Goal: Task Accomplishment & Management: Manage account settings

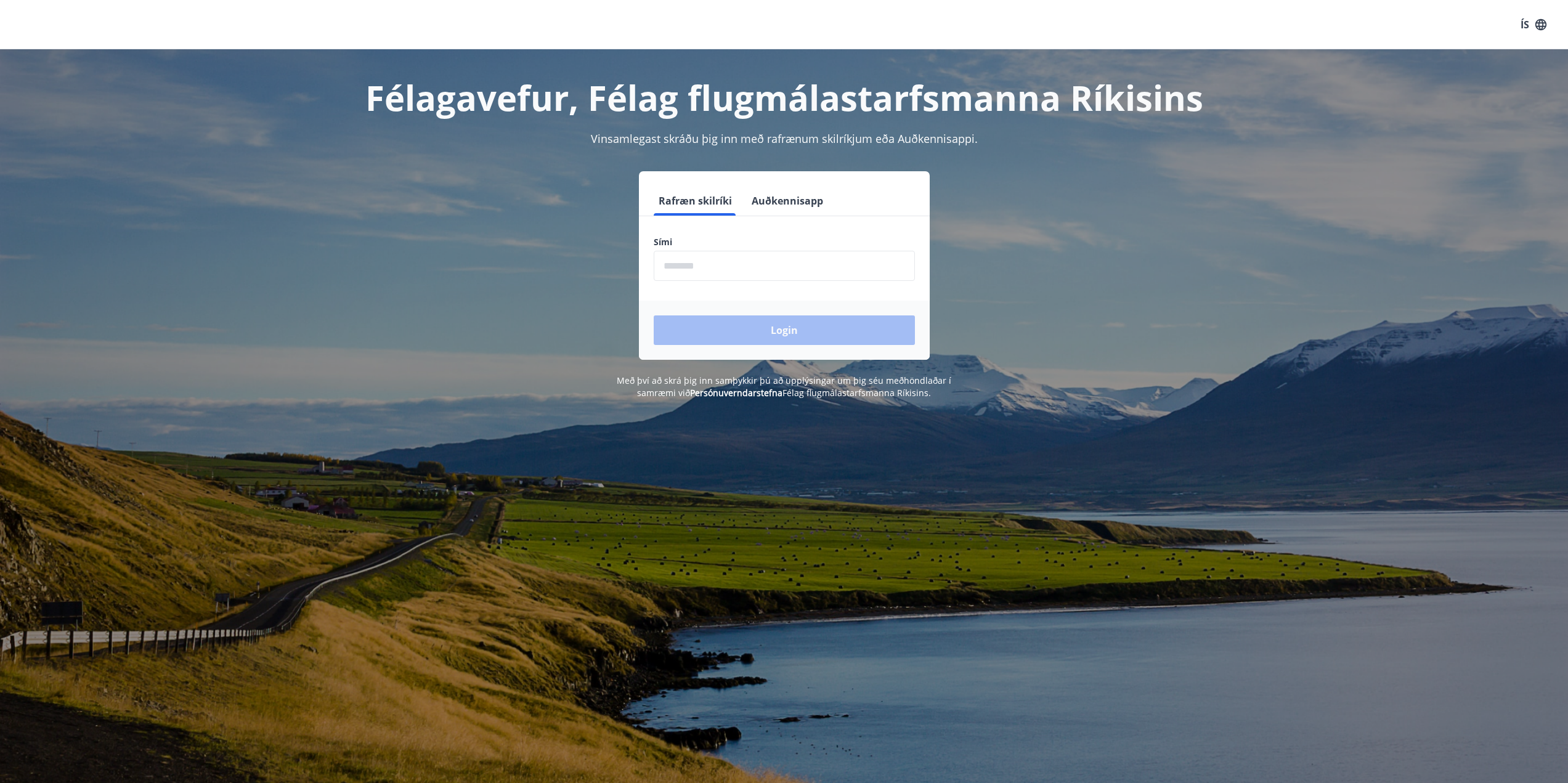
click at [700, 268] on input "phone" at bounding box center [784, 266] width 261 height 30
type input "********"
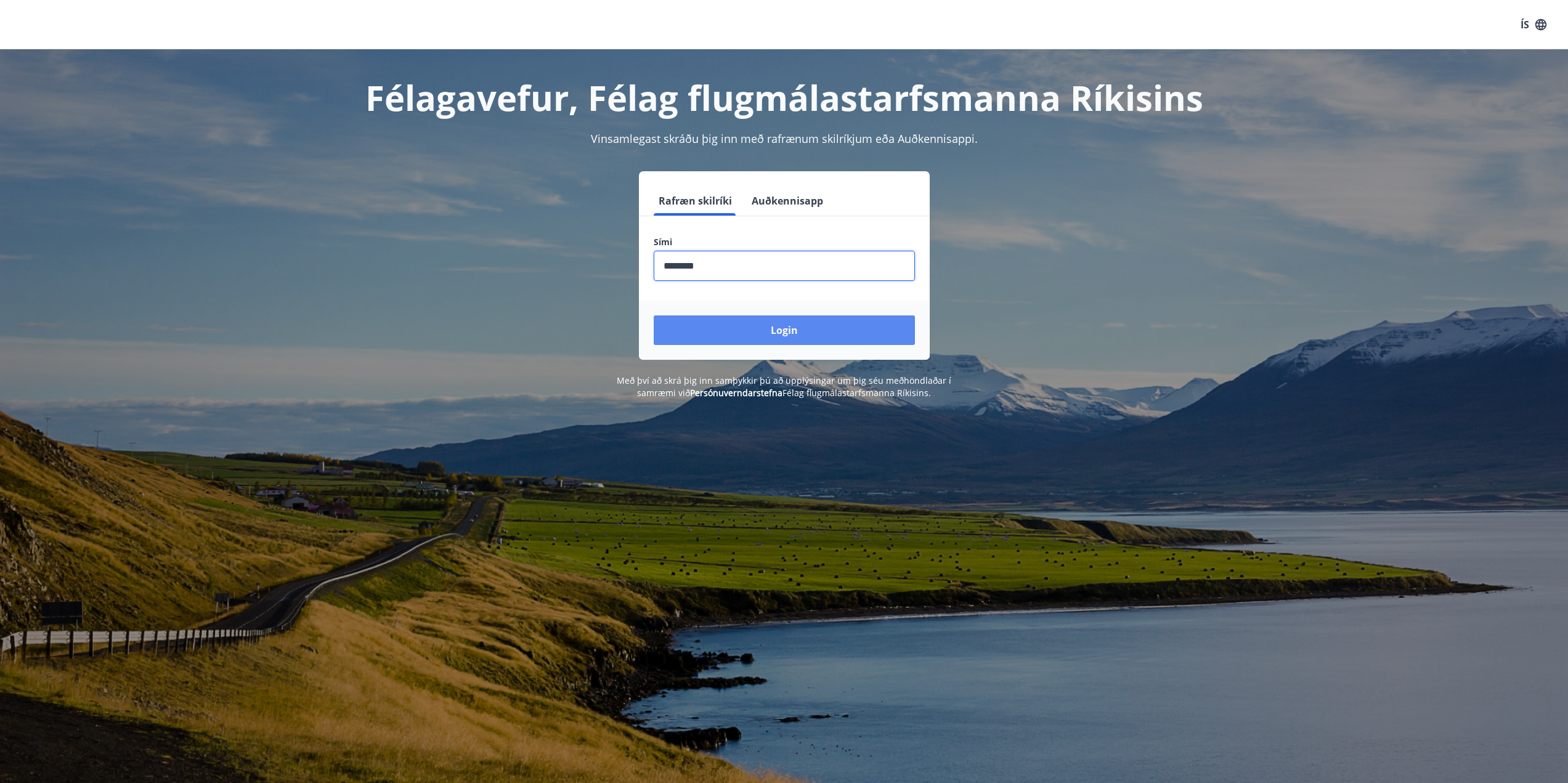
click at [735, 328] on button "Login" at bounding box center [784, 330] width 261 height 29
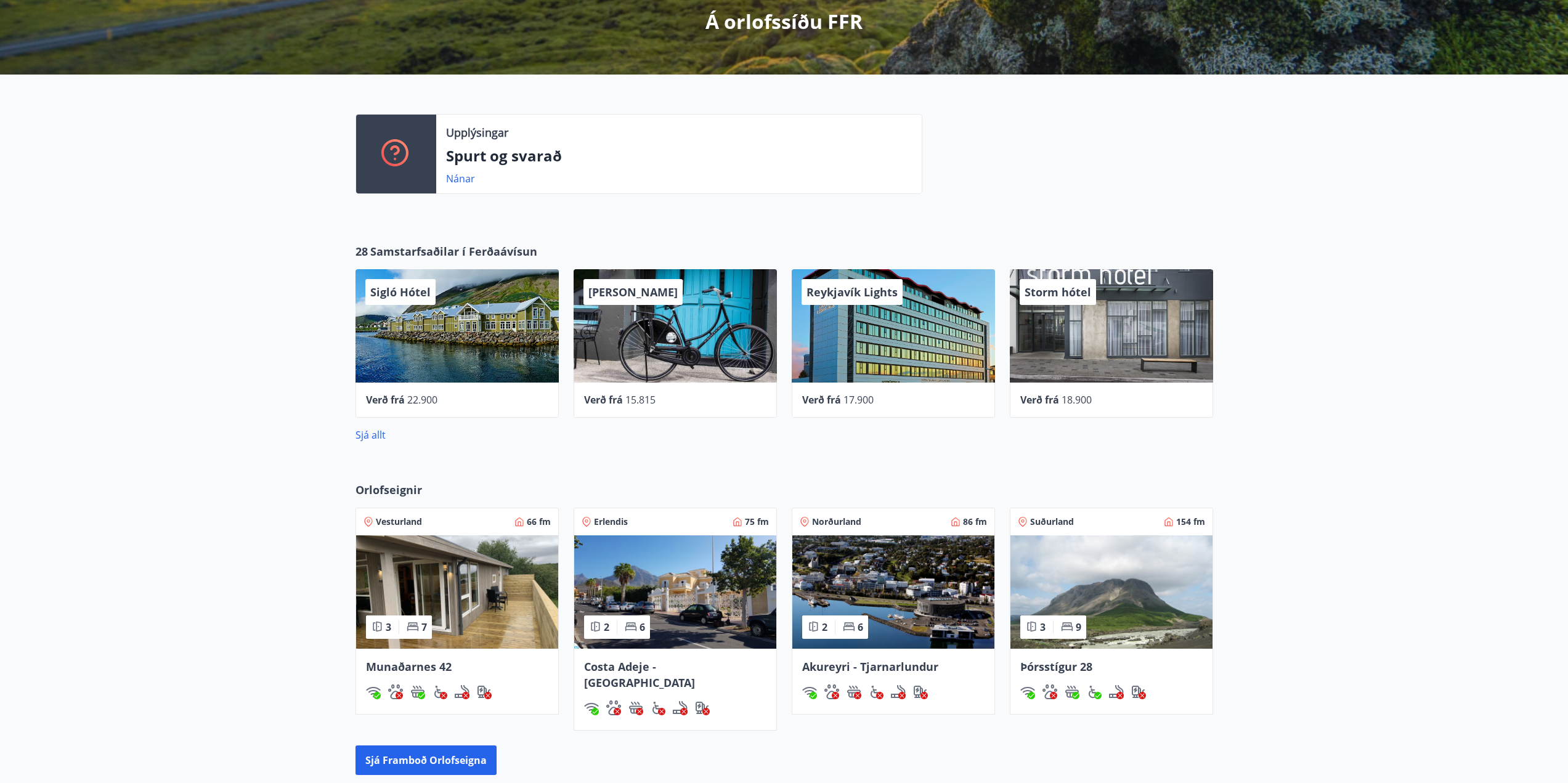
scroll to position [135, 0]
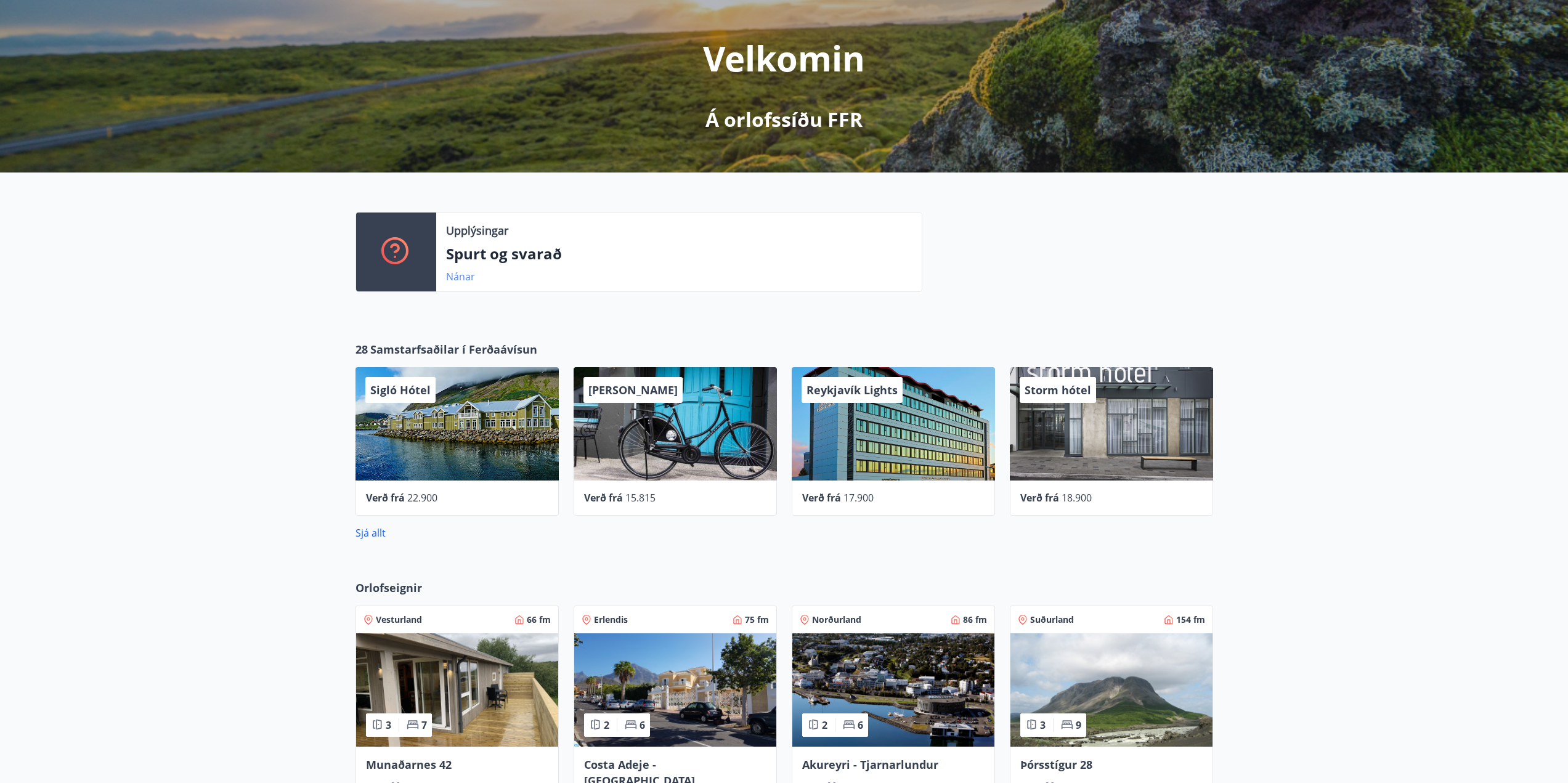
click at [466, 276] on link "Nánar" at bounding box center [461, 277] width 29 height 14
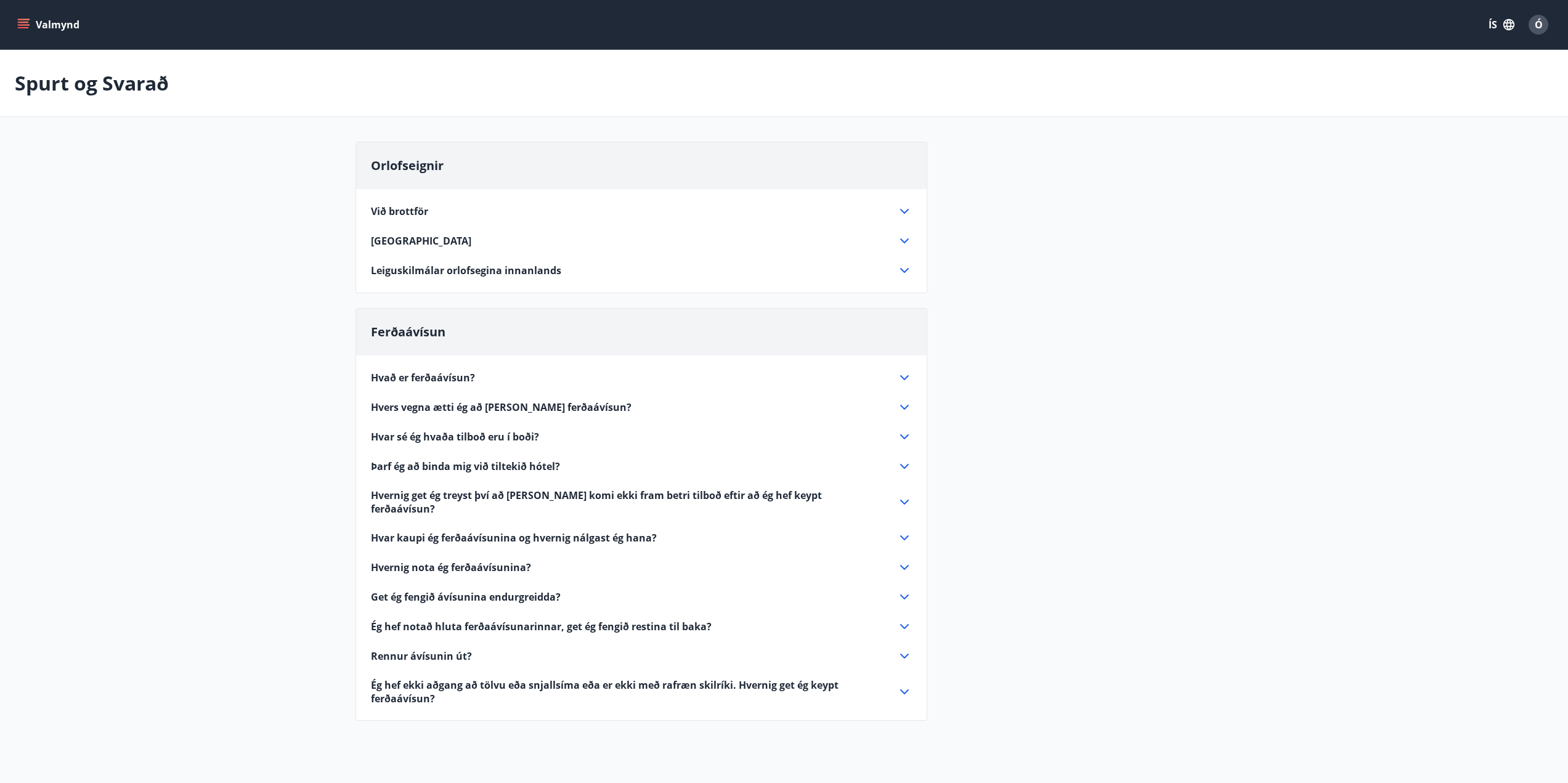
click at [902, 241] on icon at bounding box center [904, 241] width 9 height 5
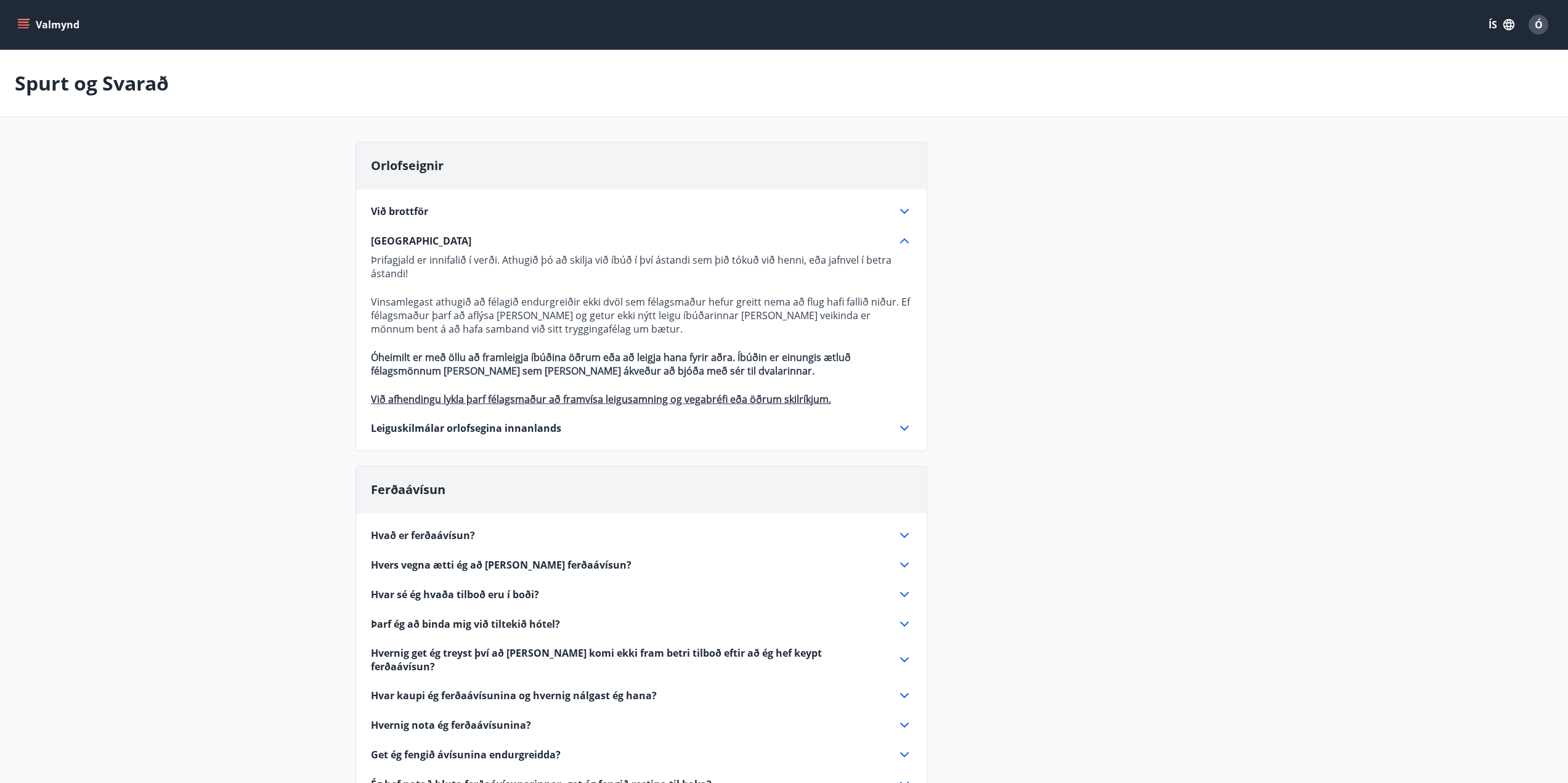
click at [905, 428] on icon at bounding box center [905, 428] width 15 height 15
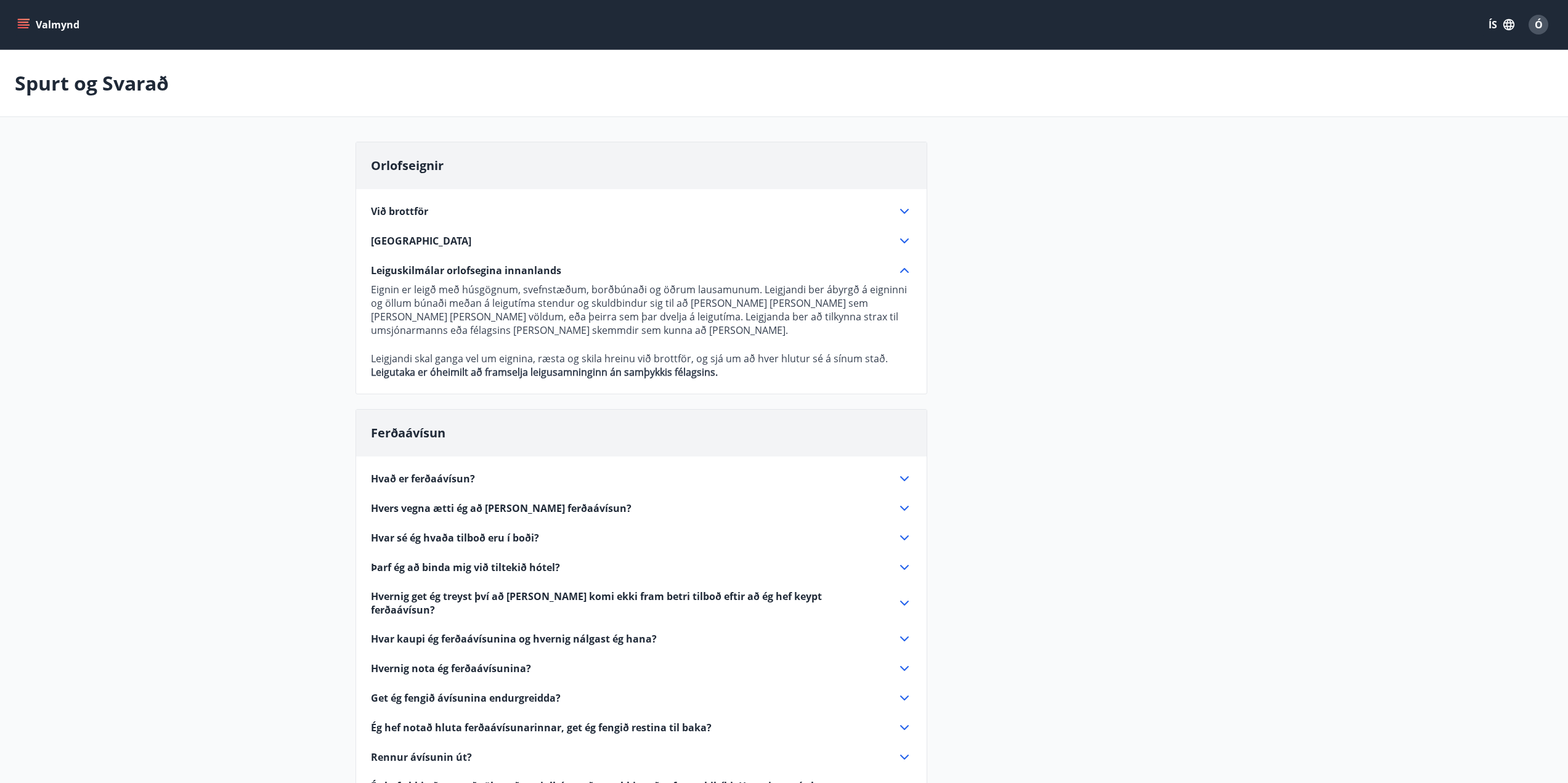
drag, startPoint x: 618, startPoint y: 128, endPoint x: 594, endPoint y: 132, distance: 24.3
click at [616, 128] on main "Spurt og Svarað Orlofseignir Við brottför Þrífa skal húsið vel og vandlega, ein…" at bounding box center [784, 443] width 1568 height 786
click at [397, 162] on span "Orlofseignir" at bounding box center [407, 165] width 72 height 16
click at [53, 22] on button "Valmynd" at bounding box center [50, 25] width 70 height 22
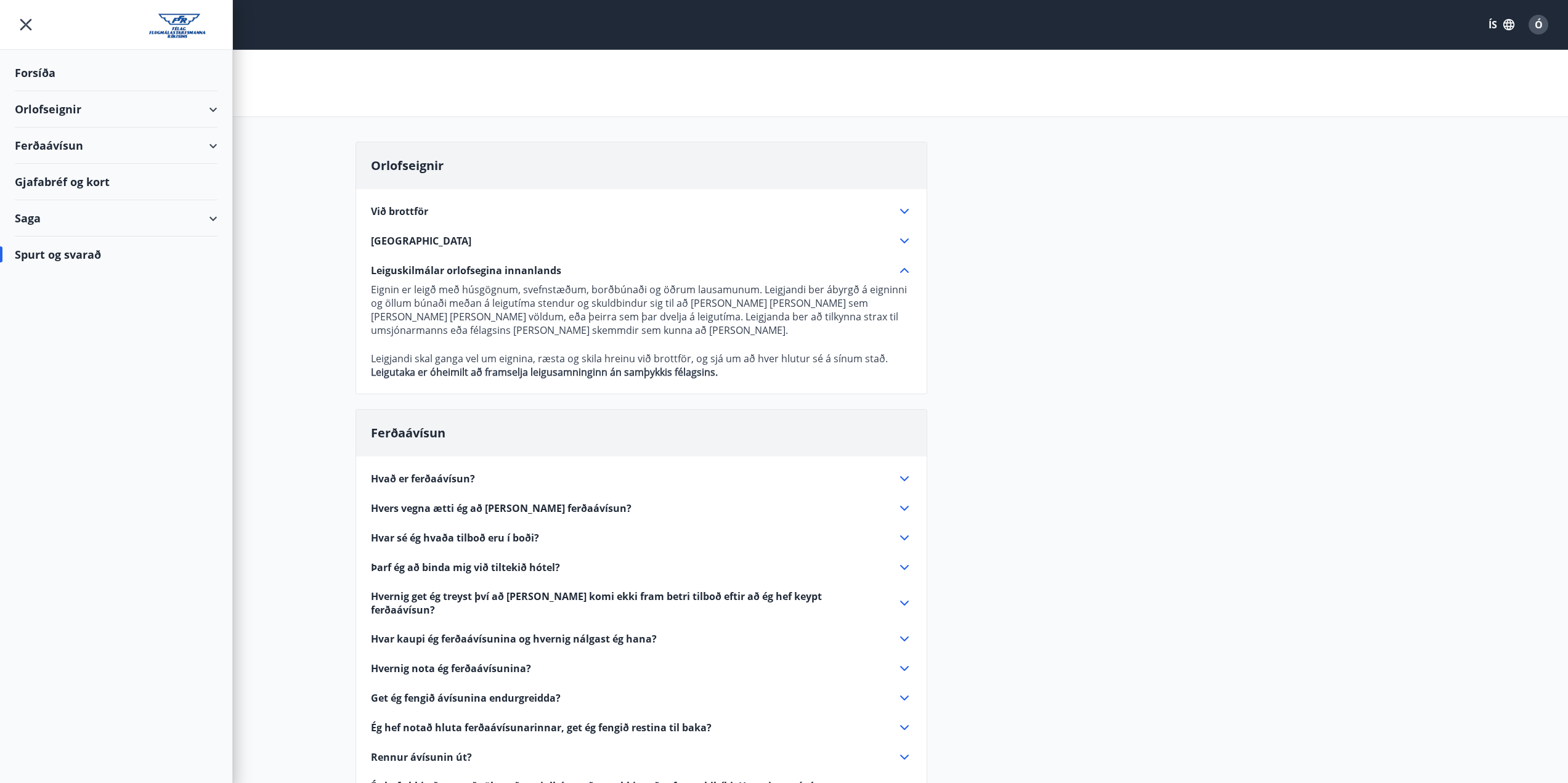
click at [164, 152] on div "Ferðaávísun" at bounding box center [116, 146] width 203 height 36
click at [74, 180] on div "Framboð" at bounding box center [116, 177] width 183 height 26
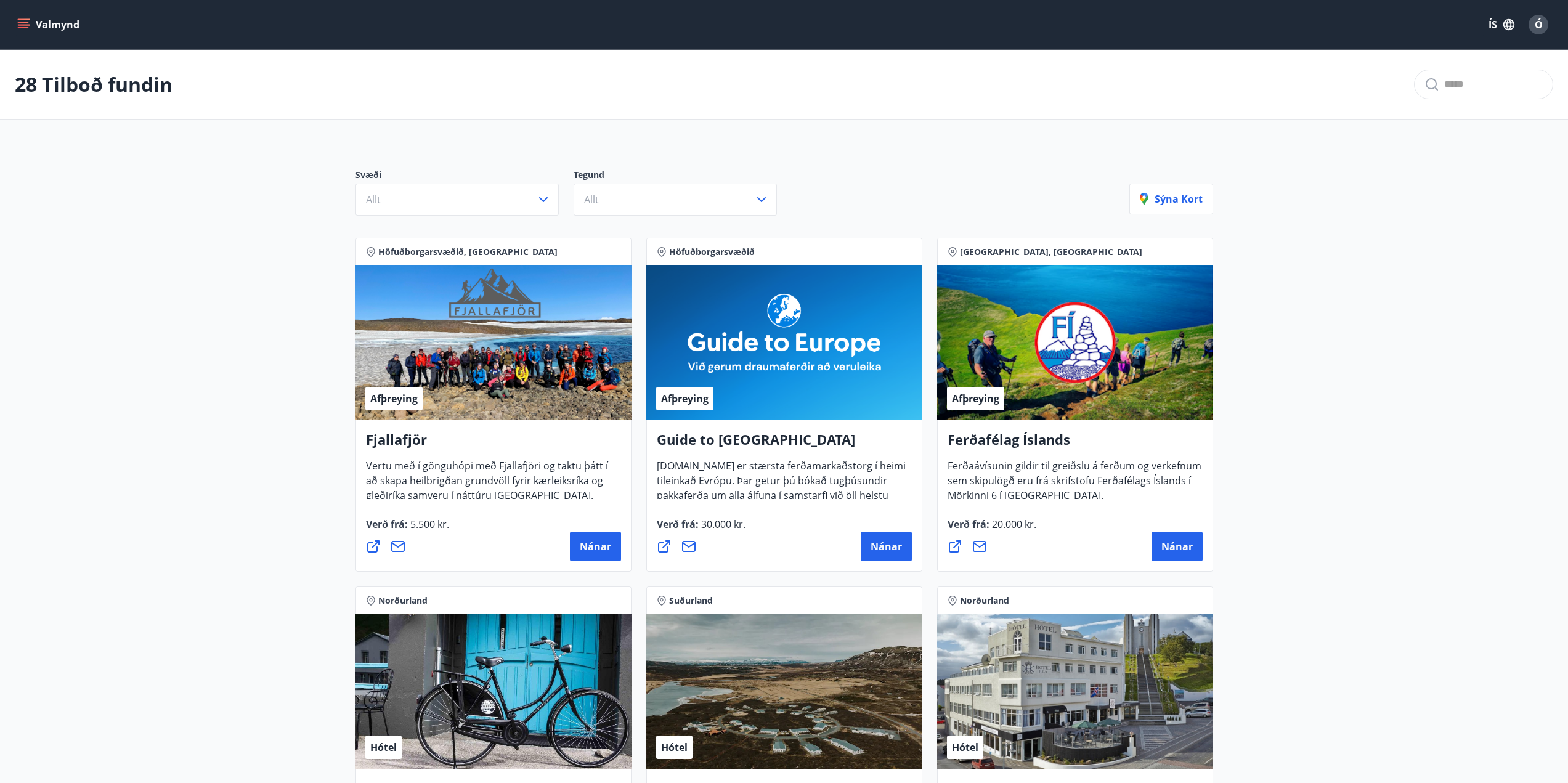
click at [31, 27] on button "Valmynd" at bounding box center [50, 25] width 70 height 22
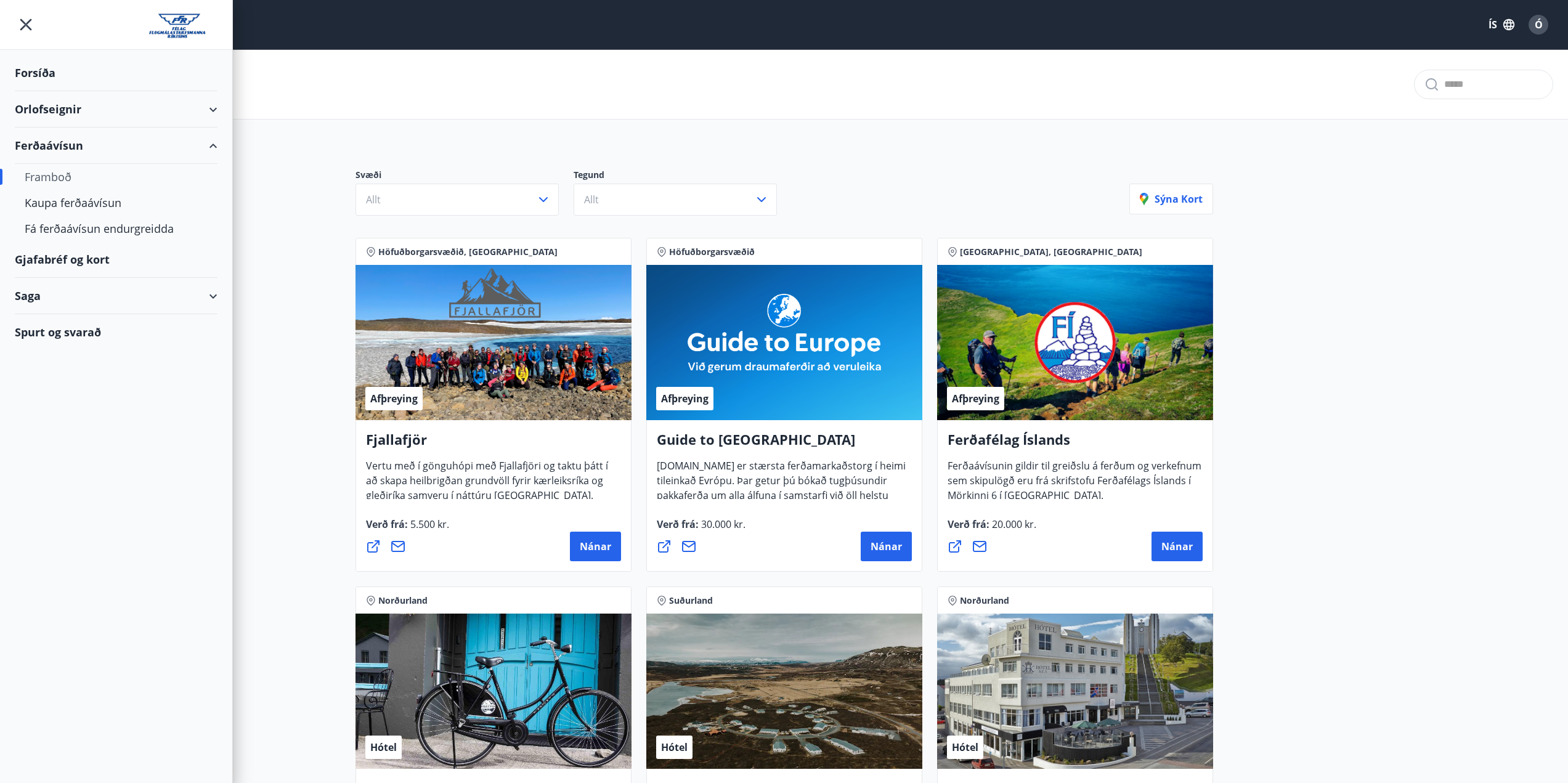
click at [206, 297] on div "Saga" at bounding box center [116, 296] width 203 height 36
click at [47, 430] on div "Inneign" at bounding box center [116, 430] width 183 height 26
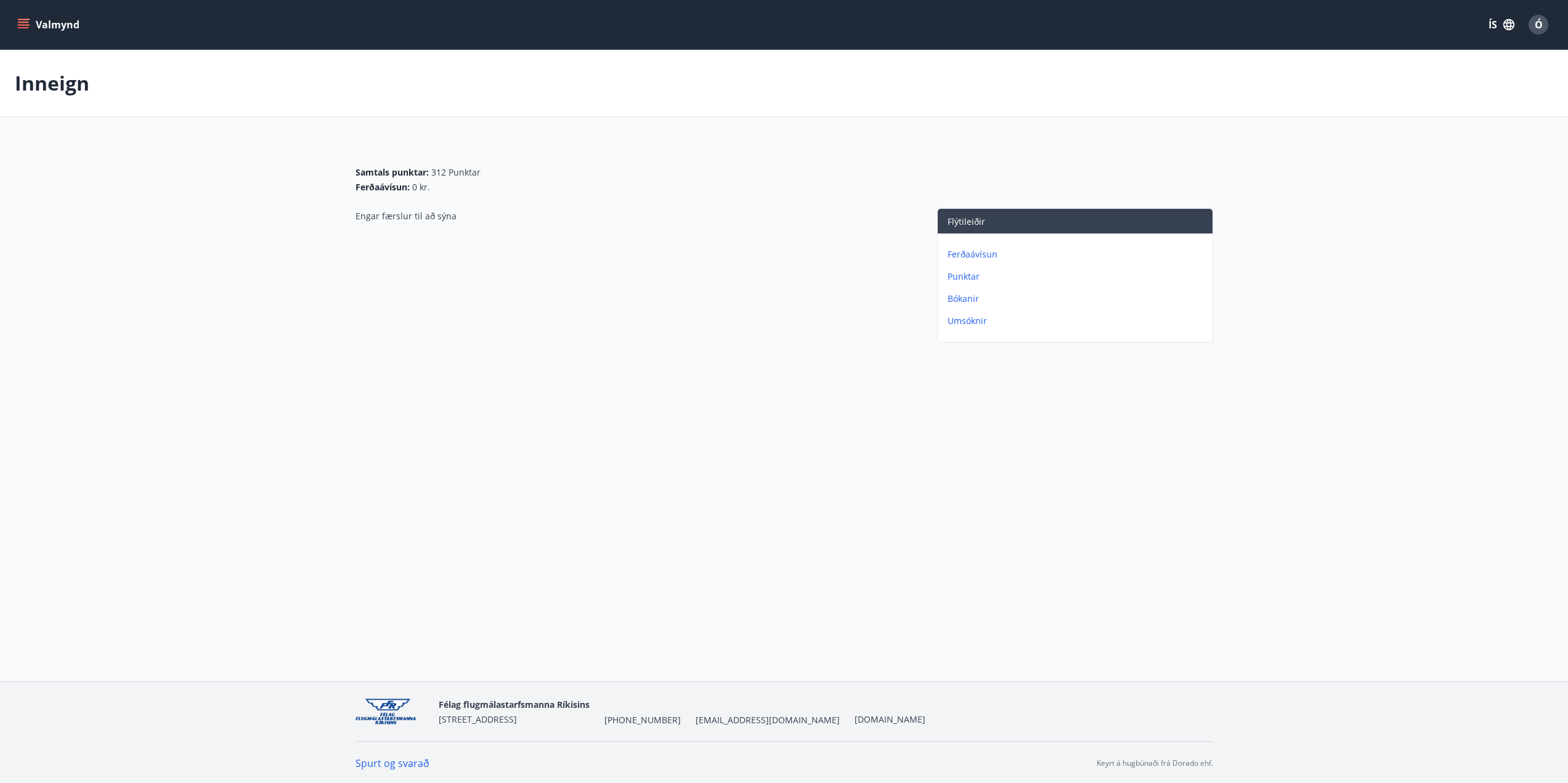
click at [973, 276] on p "Punktar" at bounding box center [1078, 277] width 260 height 12
click at [970, 253] on p "Inneign" at bounding box center [1078, 254] width 260 height 12
click at [975, 278] on p "Punktar" at bounding box center [1078, 277] width 260 height 12
click at [969, 299] on p "Bókanir" at bounding box center [1078, 299] width 260 height 12
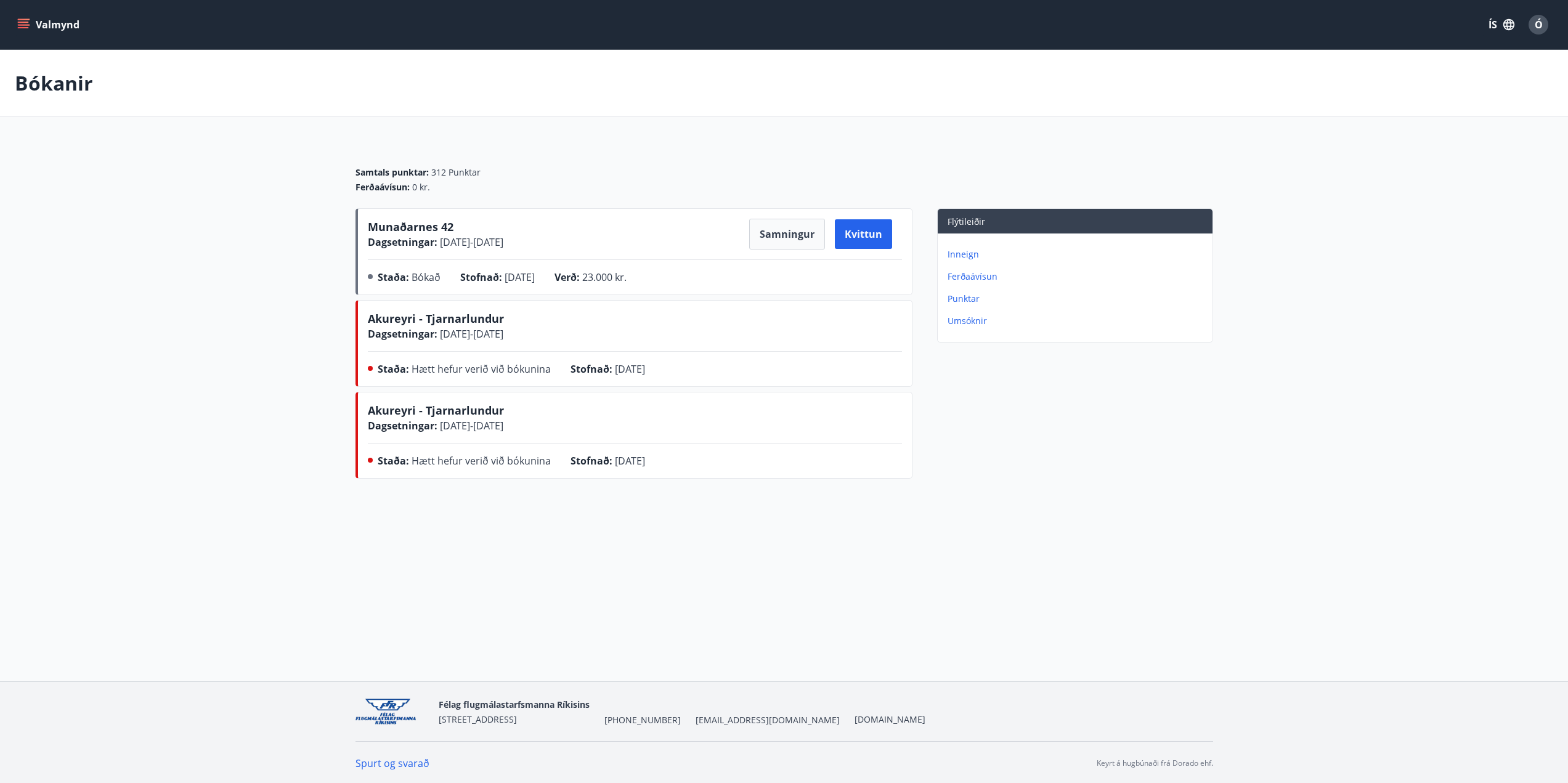
click at [958, 253] on p "Inneign" at bounding box center [1078, 254] width 260 height 12
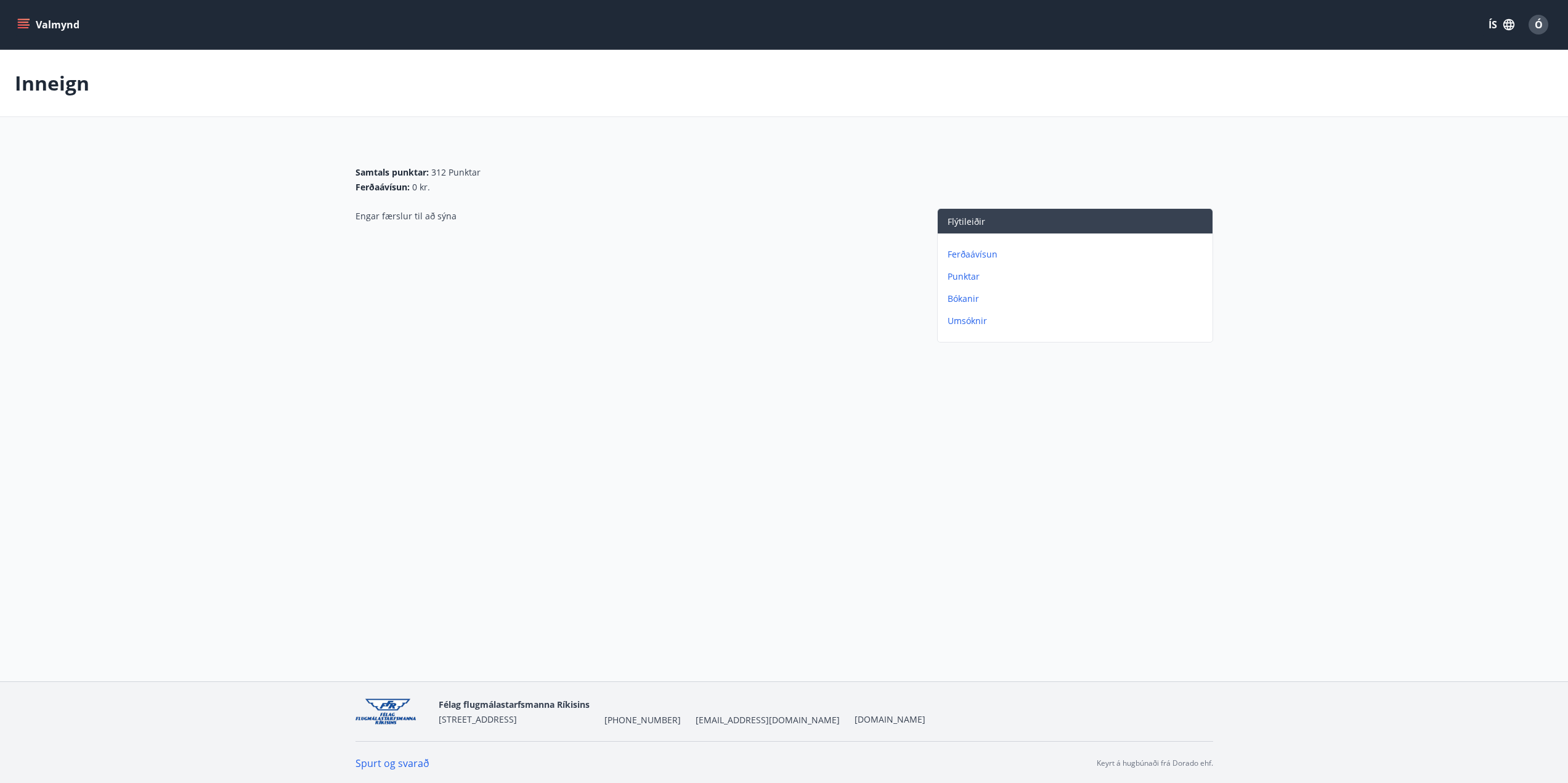
click at [28, 22] on icon "menu" at bounding box center [23, 23] width 11 height 1
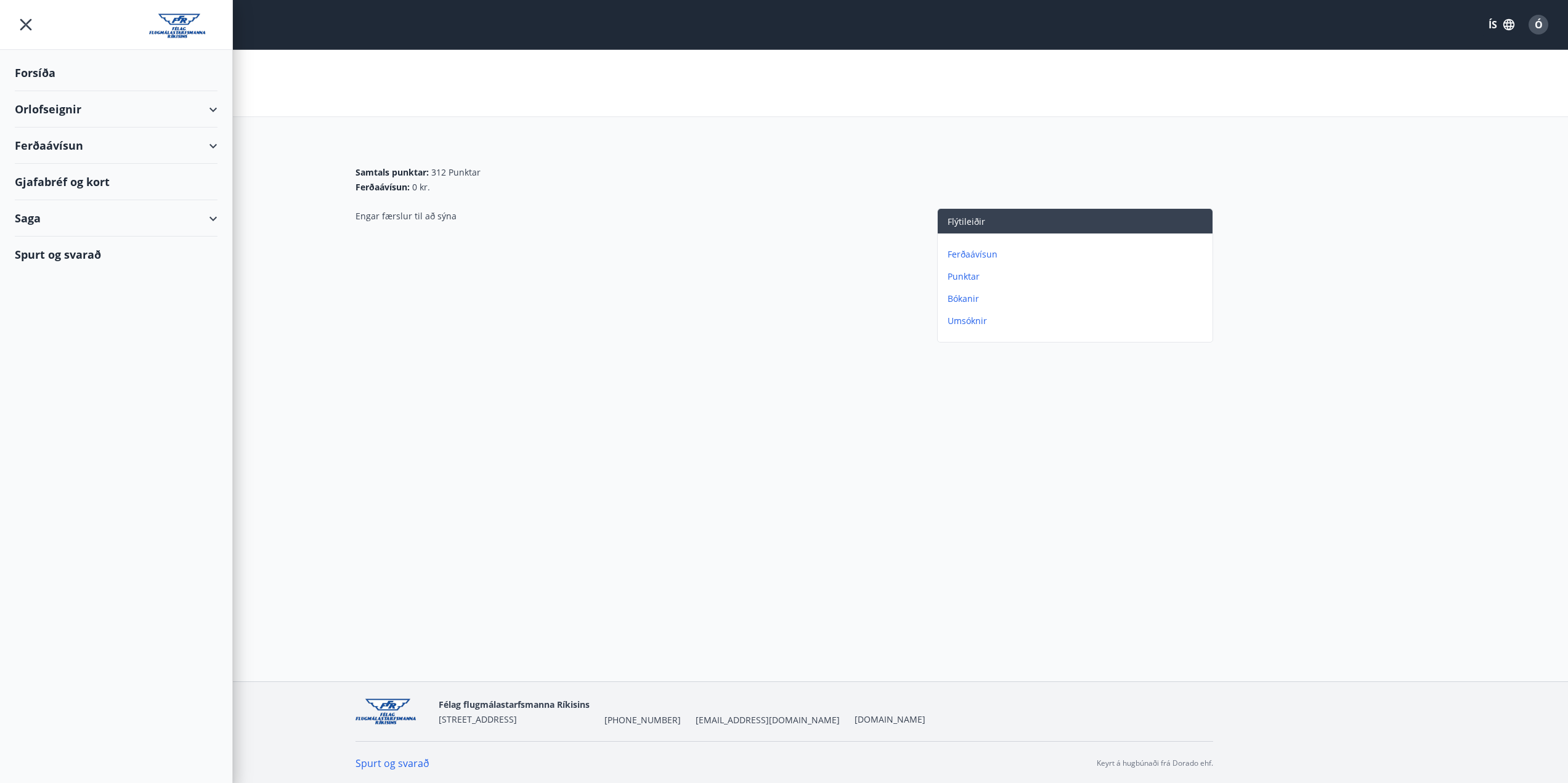
click at [76, 116] on div "Orlofseignir" at bounding box center [116, 109] width 203 height 36
click at [66, 142] on div "Framboð" at bounding box center [116, 141] width 183 height 26
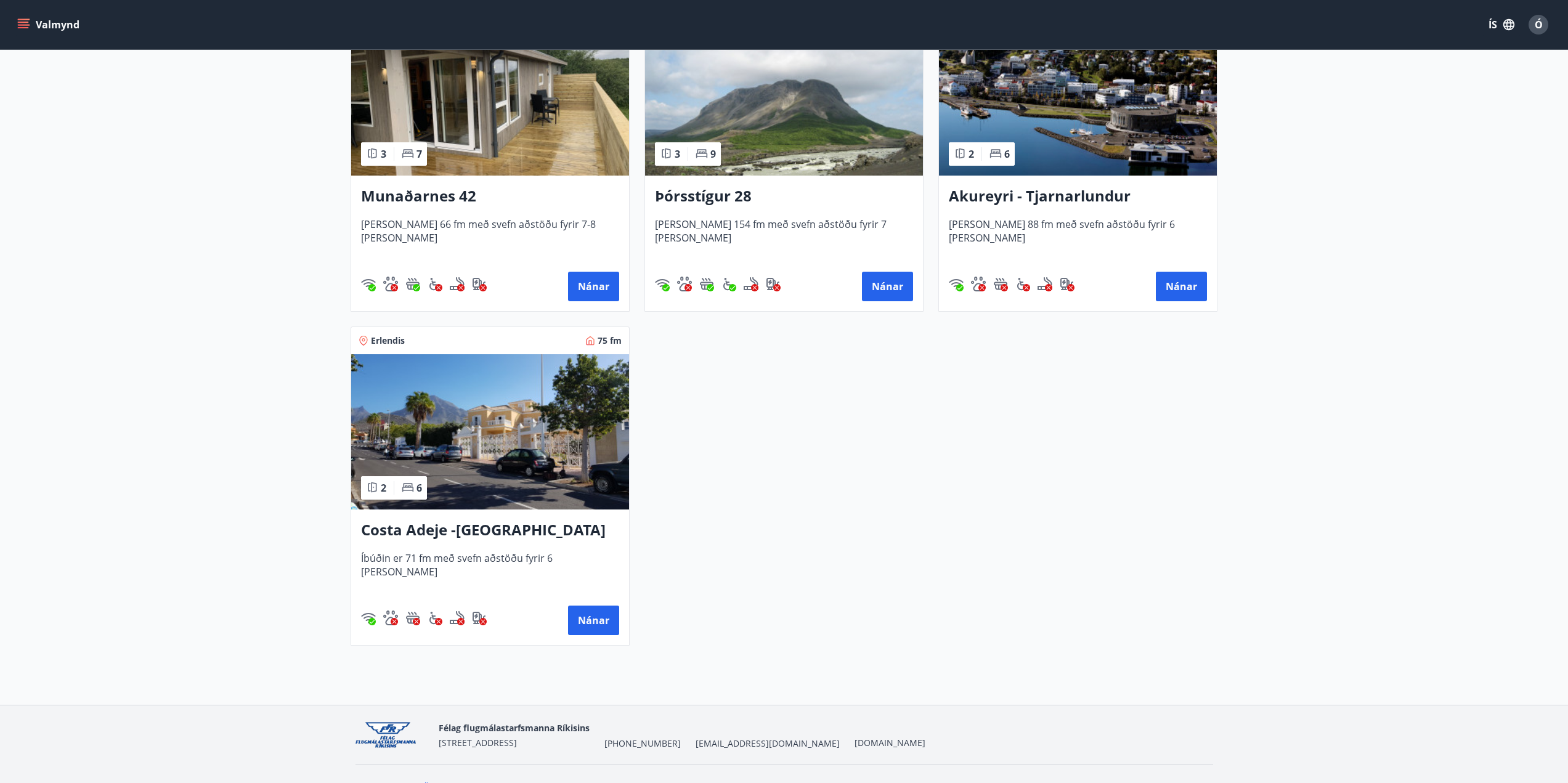
scroll to position [316, 0]
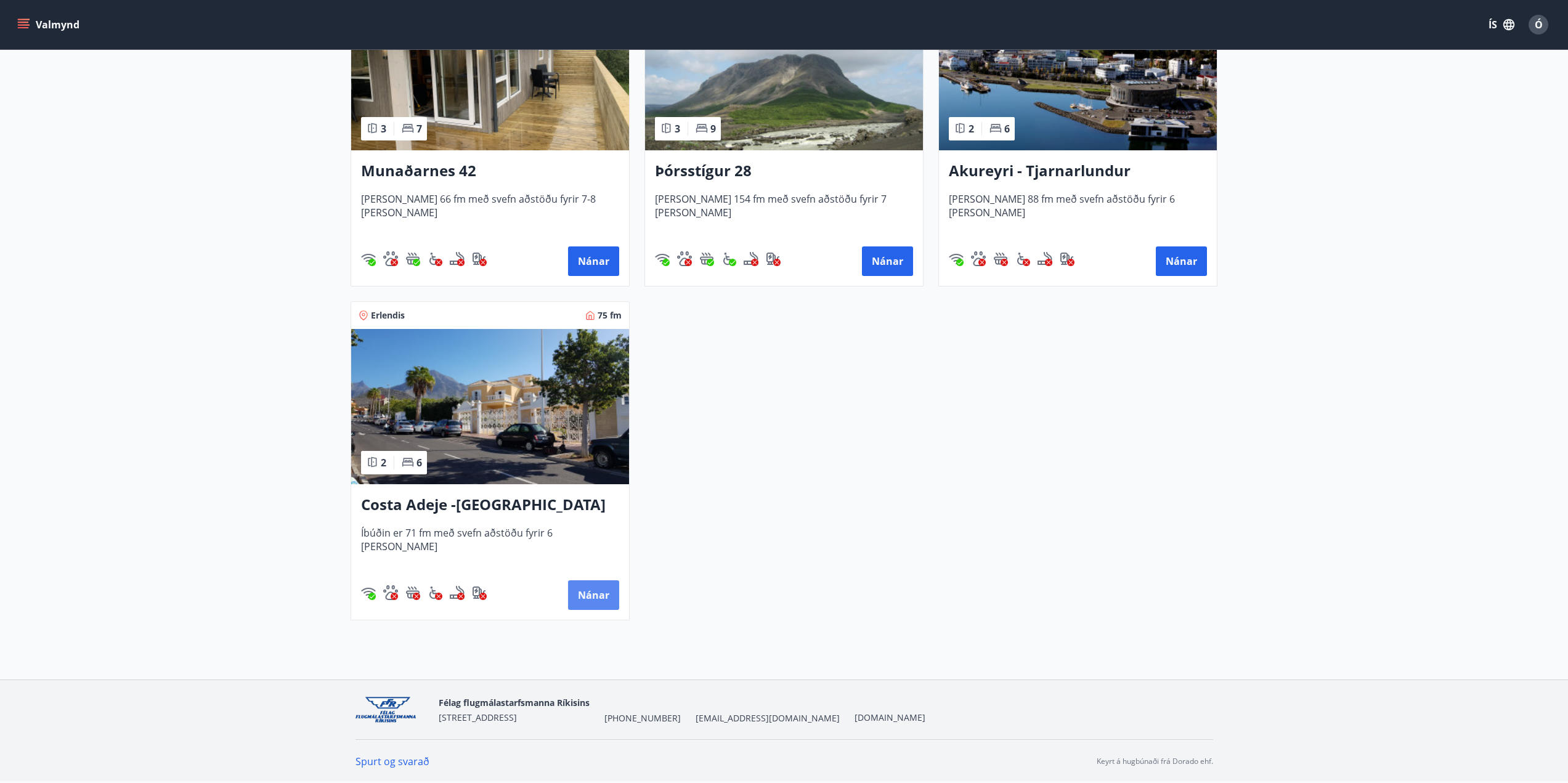
click at [591, 592] on button "Nánar" at bounding box center [593, 594] width 51 height 29
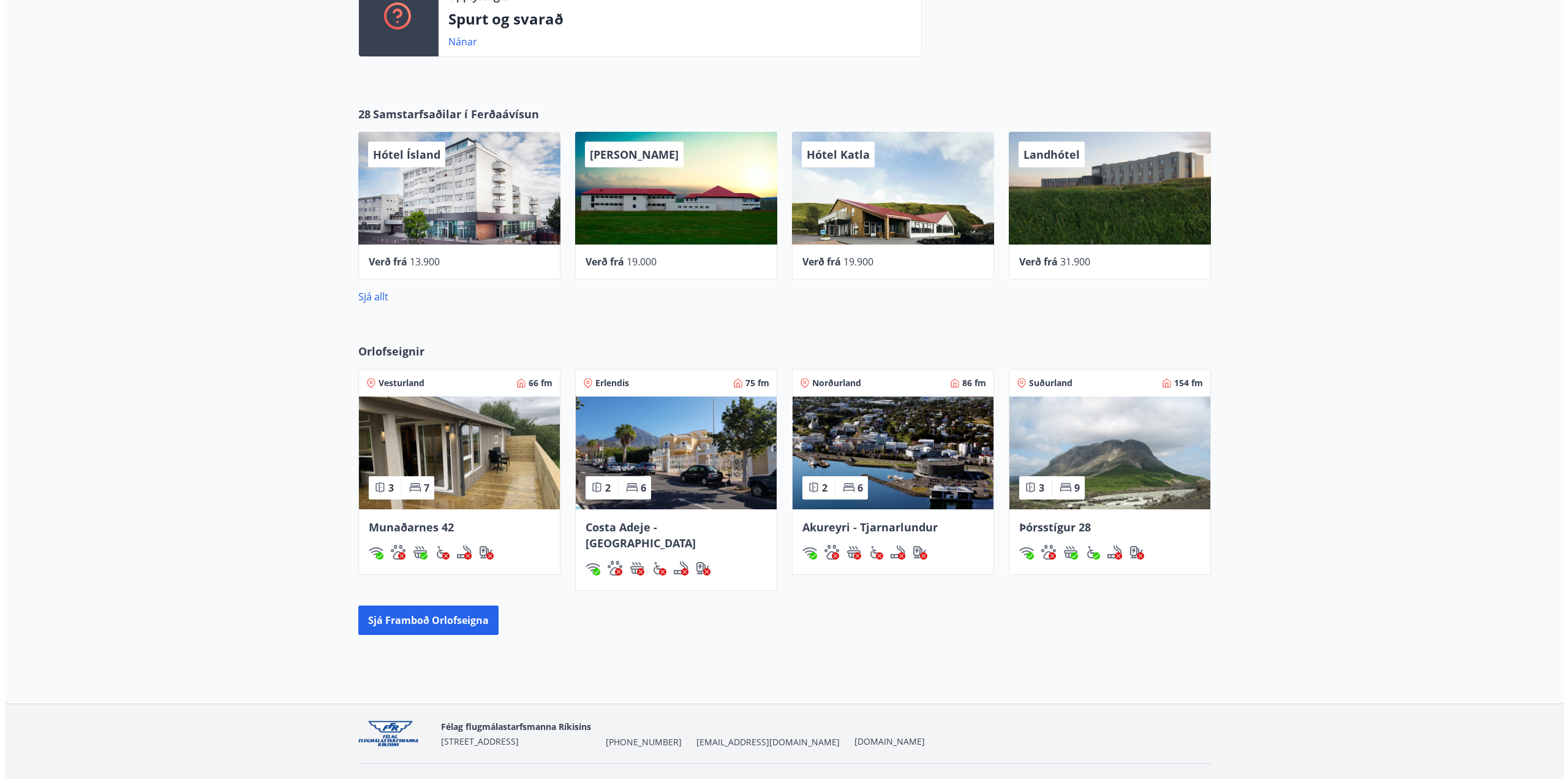
scroll to position [379, 0]
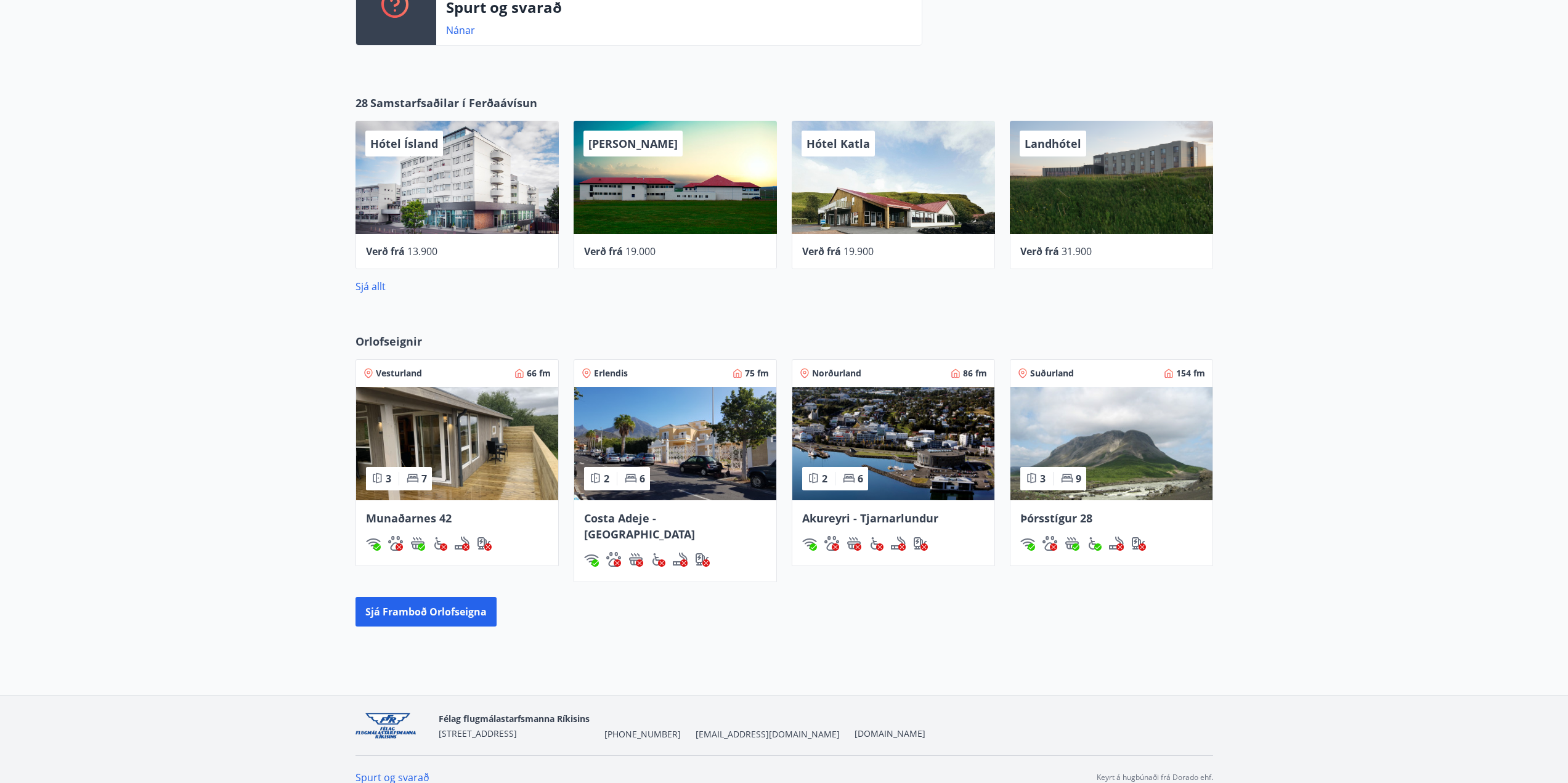
click at [873, 188] on div "Hótel Katla" at bounding box center [893, 178] width 203 height 113
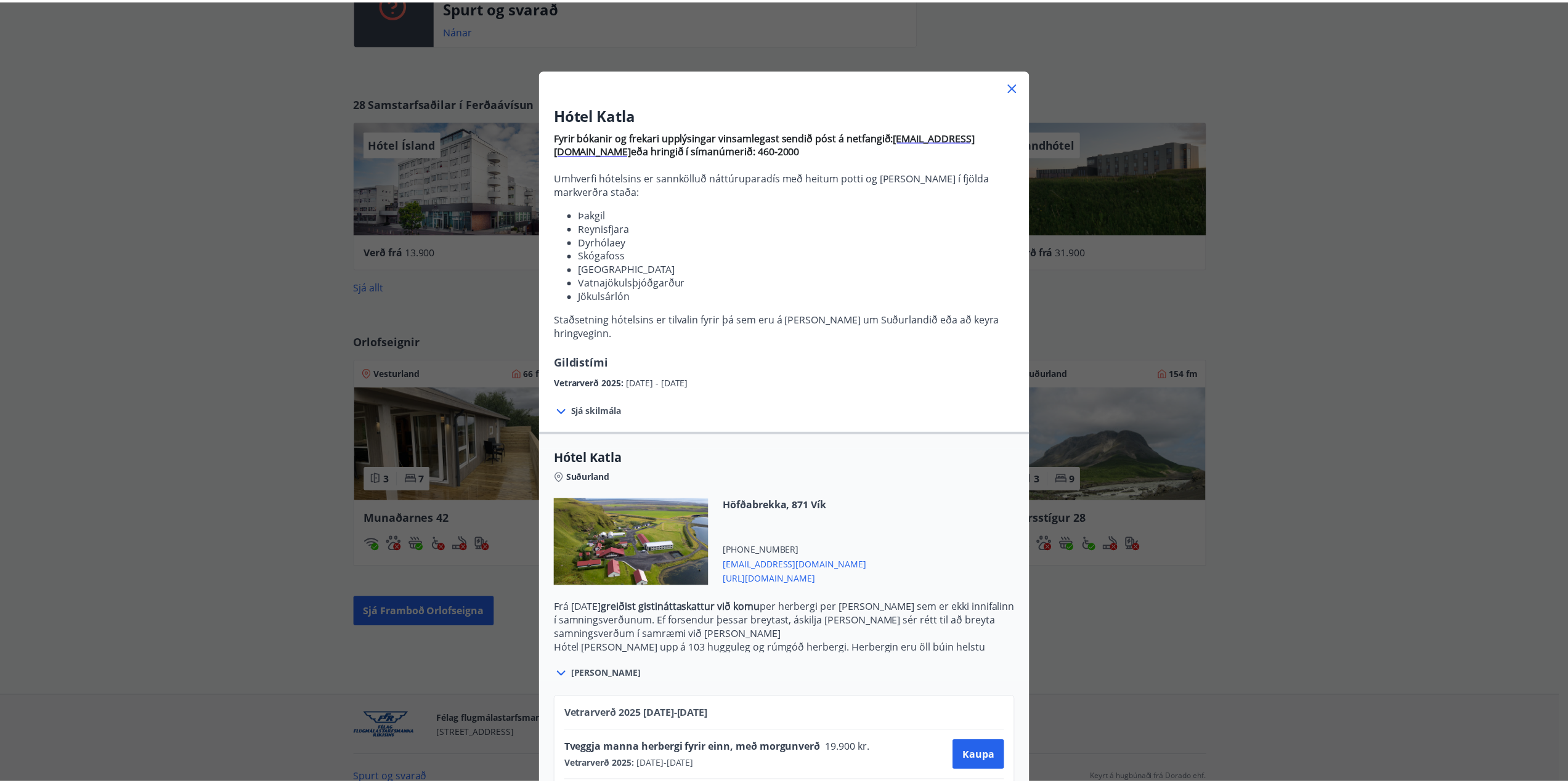
scroll to position [0, 0]
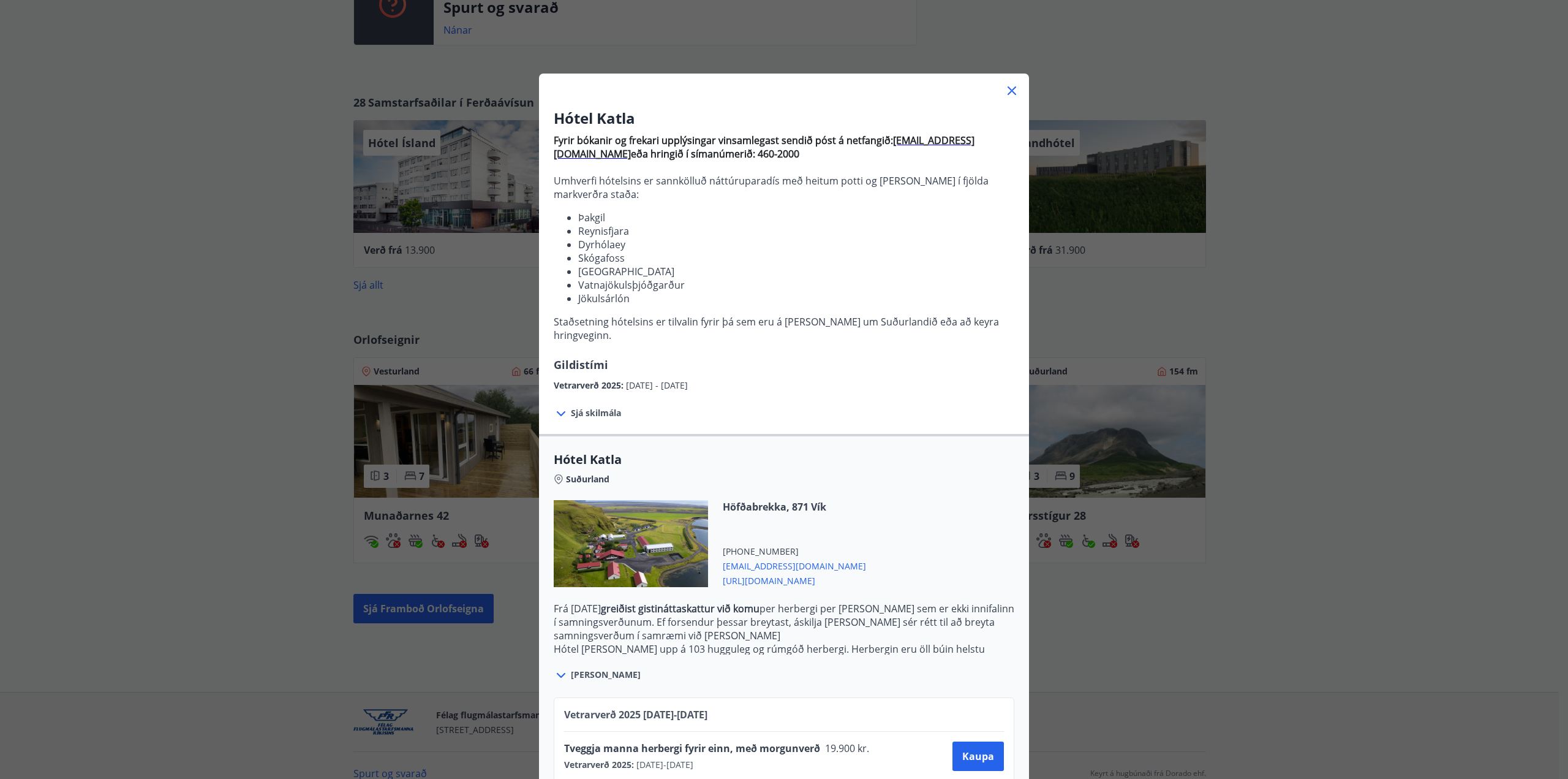
click at [1008, 93] on icon at bounding box center [1012, 90] width 9 height 9
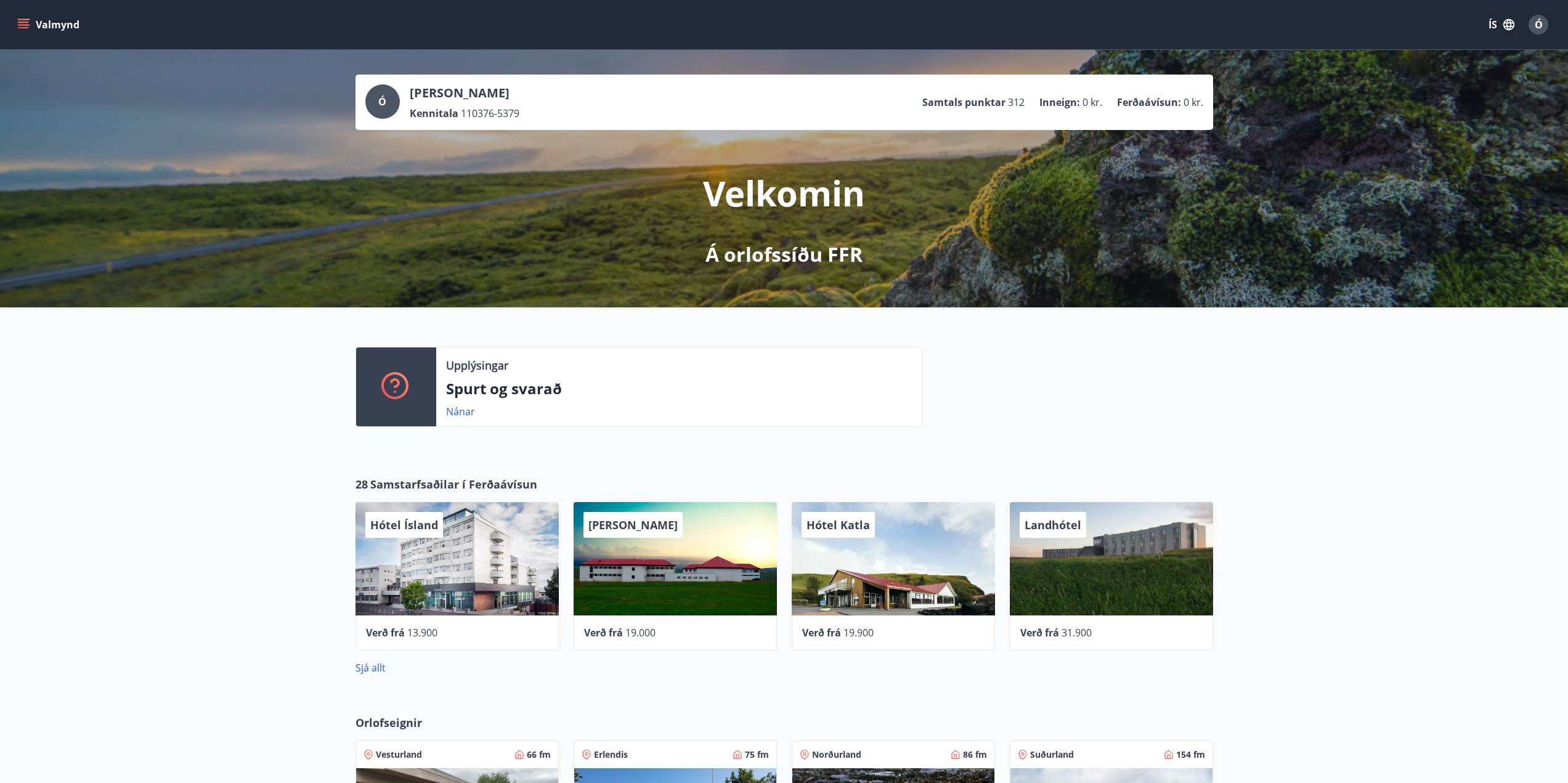
click at [1537, 26] on span "Ó" at bounding box center [1539, 25] width 8 height 14
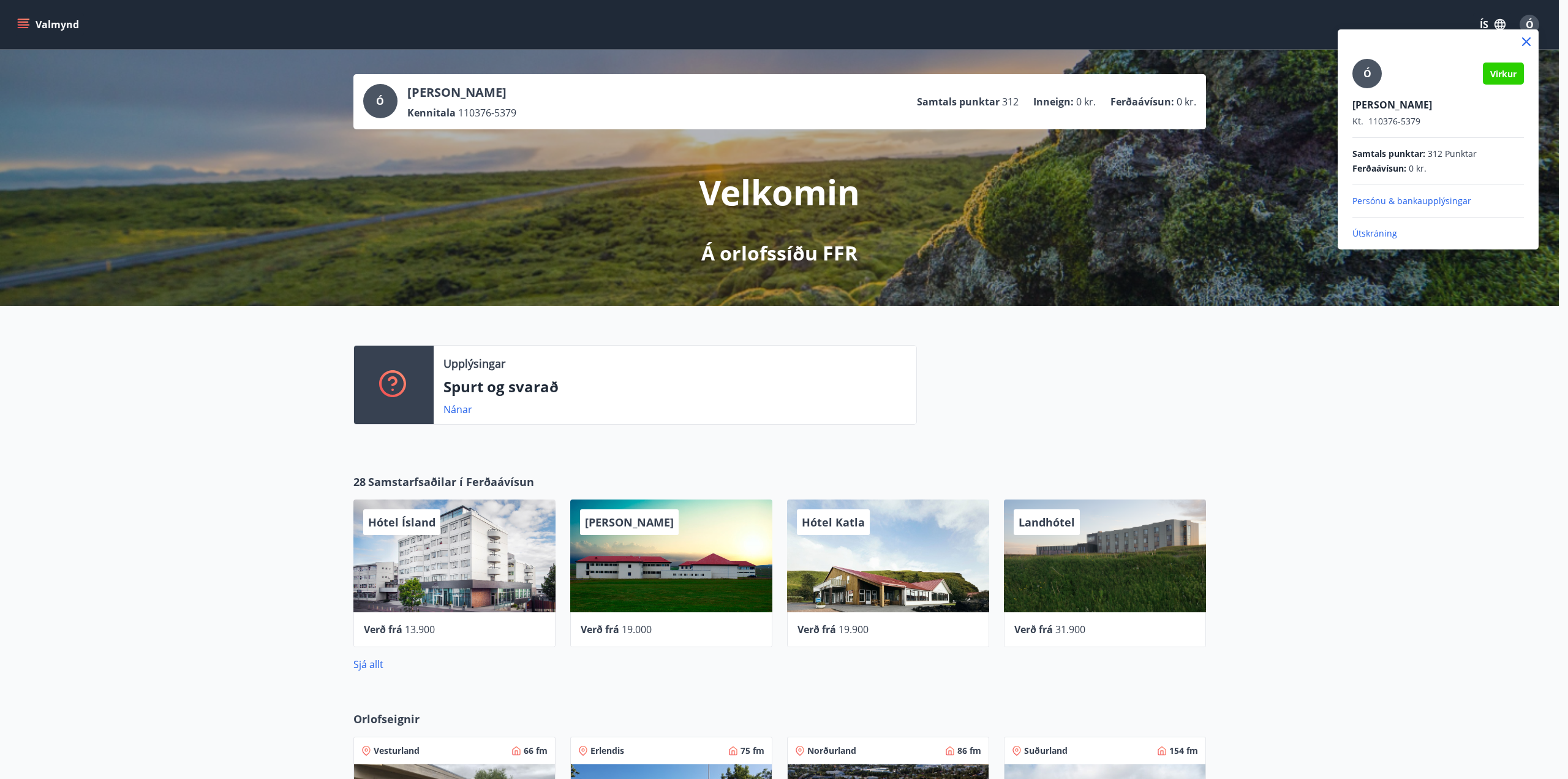
click at [52, 24] on div at bounding box center [784, 389] width 1568 height 779
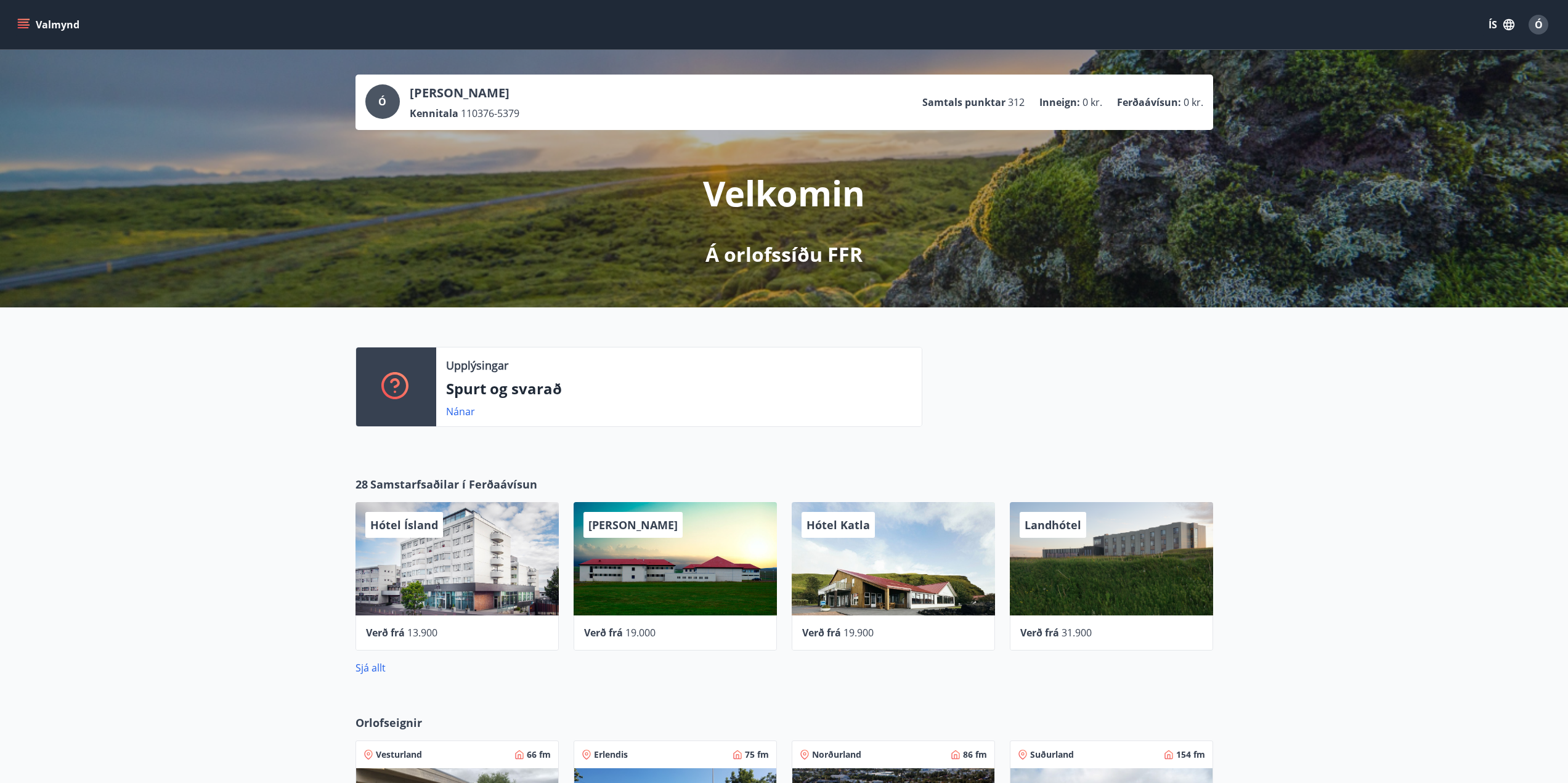
click at [38, 27] on button "Valmynd" at bounding box center [50, 25] width 70 height 22
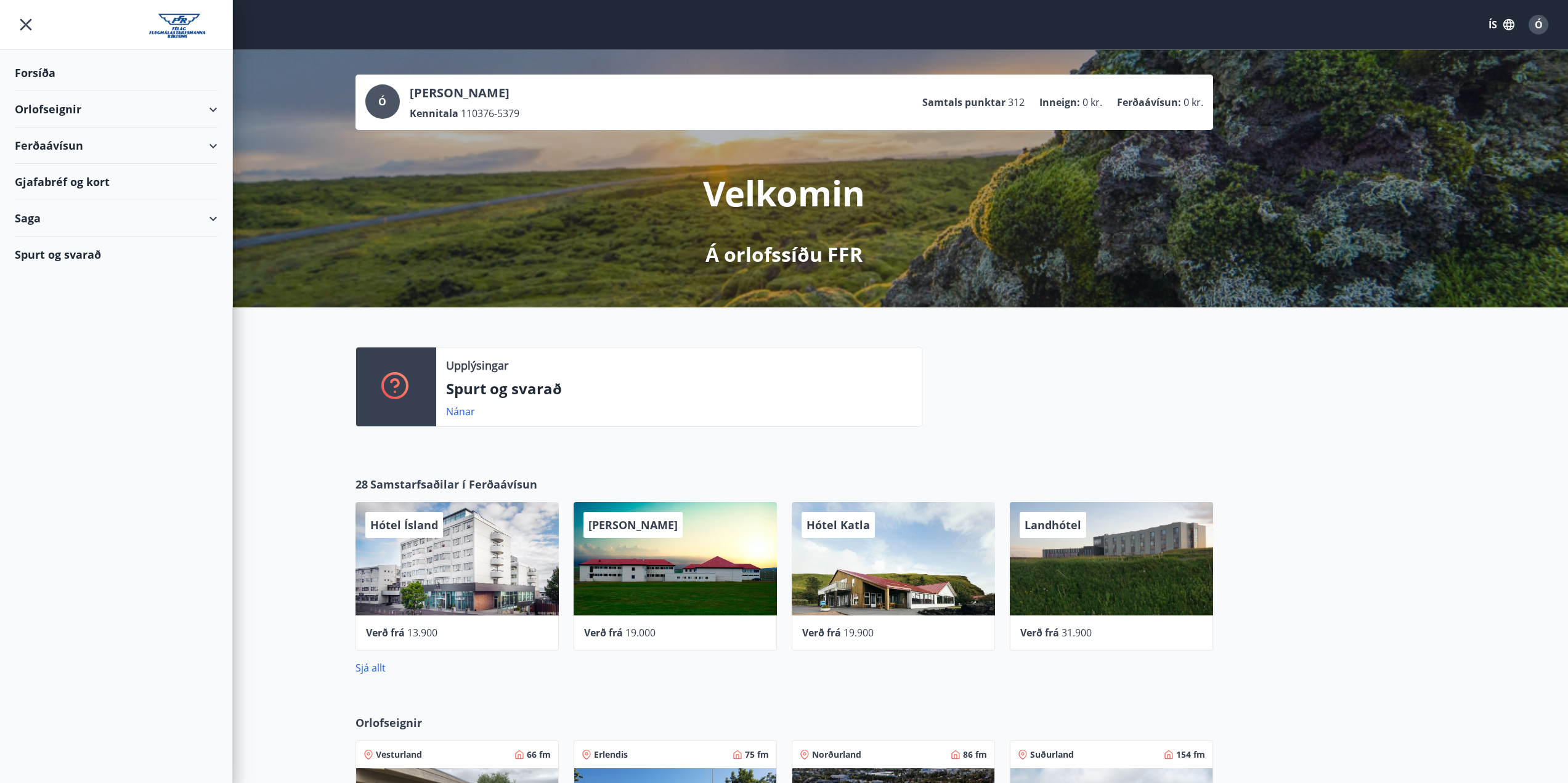
click at [169, 220] on div "Saga" at bounding box center [116, 218] width 203 height 36
click at [76, 276] on div "Bókanir" at bounding box center [116, 275] width 183 height 26
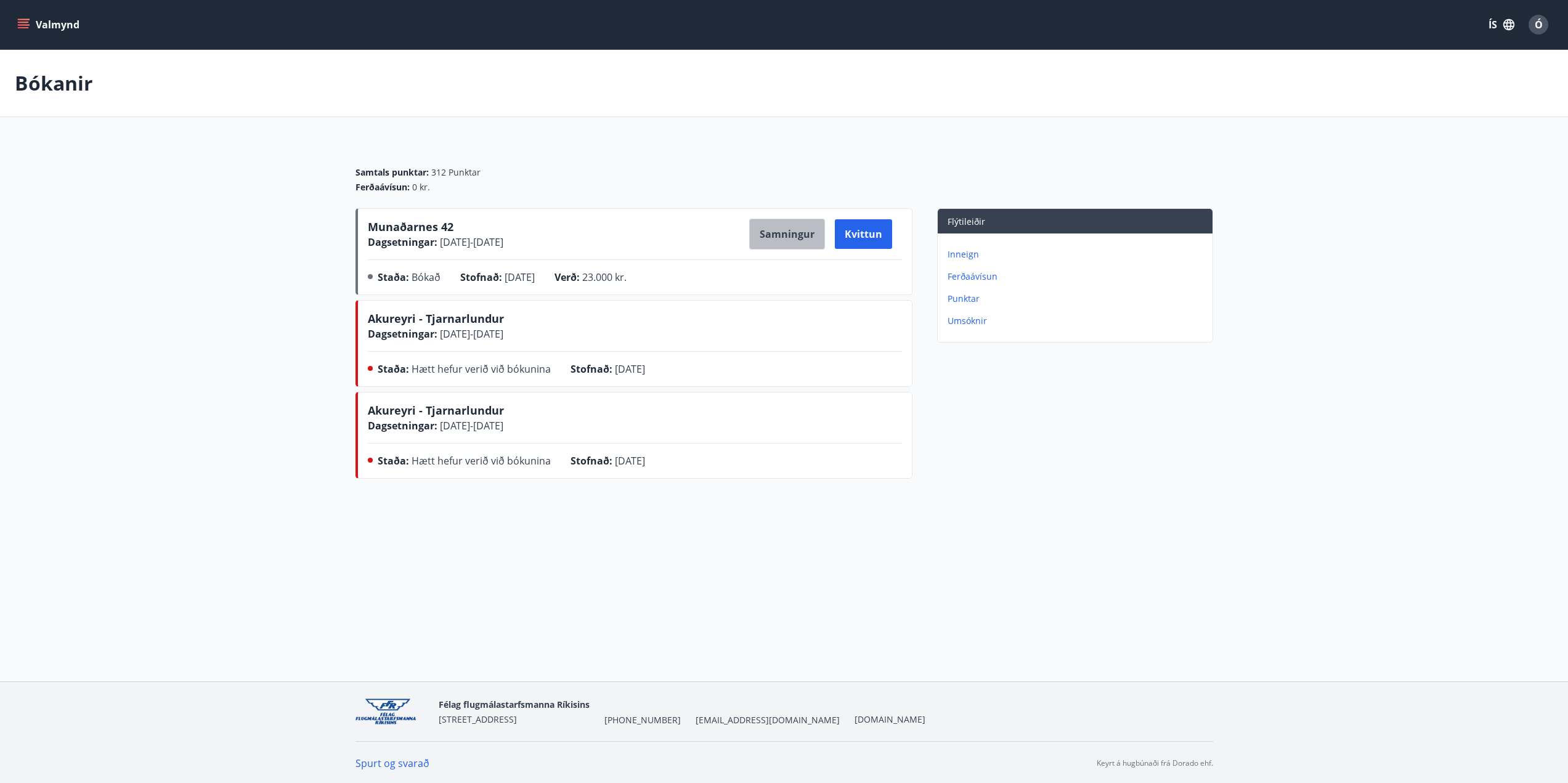
click at [789, 234] on button "Samningur" at bounding box center [787, 234] width 76 height 31
click at [960, 256] on p "Inneign" at bounding box center [1078, 254] width 260 height 12
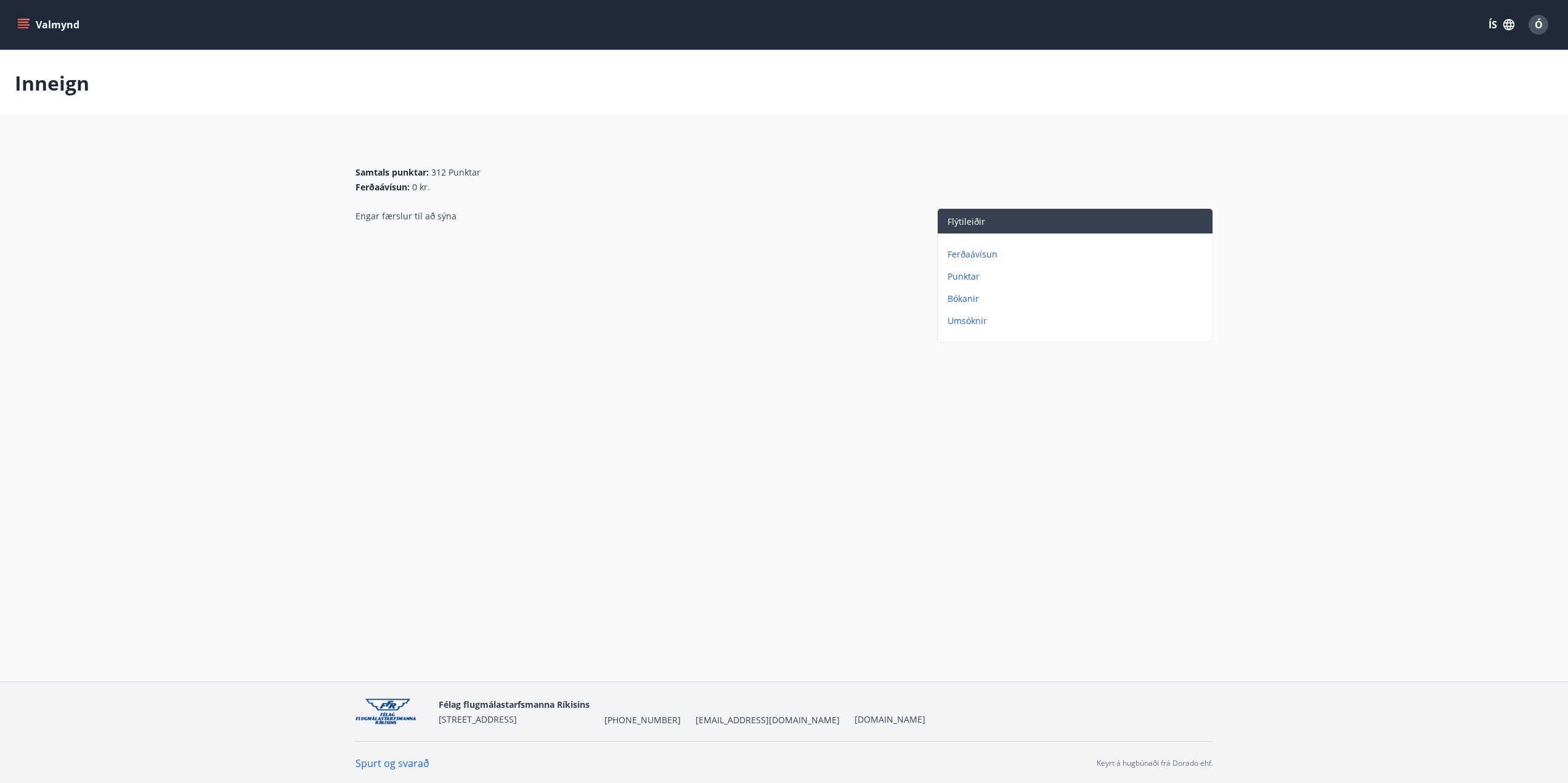
click at [976, 323] on p "Umsóknir" at bounding box center [1078, 321] width 260 height 12
click at [964, 302] on p "Punktar" at bounding box center [1078, 299] width 260 height 12
click at [469, 240] on span "30382" at bounding box center [472, 241] width 25 height 12
